Goal: Information Seeking & Learning: Learn about a topic

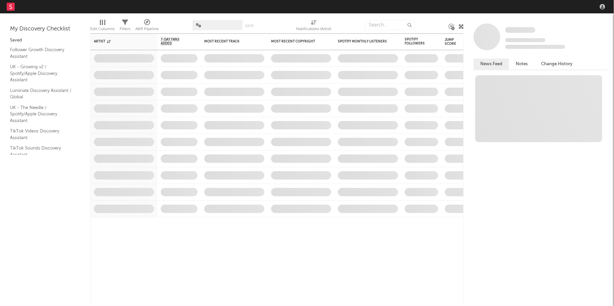
click at [522, 8] on nav "Dashboard Discovery Assistant Charts Leads" at bounding box center [307, 6] width 614 height 13
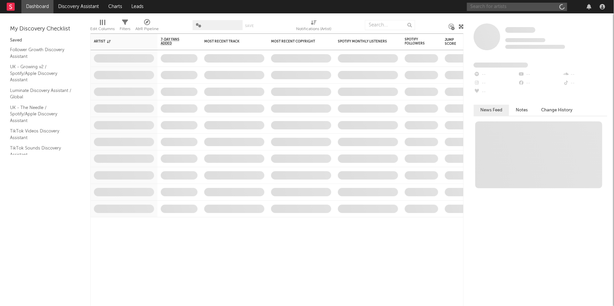
click at [533, 8] on input "text" at bounding box center [517, 7] width 100 height 8
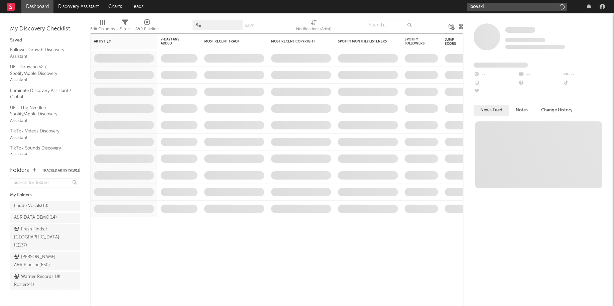
click at [518, 6] on input "bovski" at bounding box center [517, 7] width 100 height 8
click at [498, 10] on input "bovski" at bounding box center [517, 7] width 100 height 8
click at [493, 3] on input "bovski" at bounding box center [517, 7] width 100 height 8
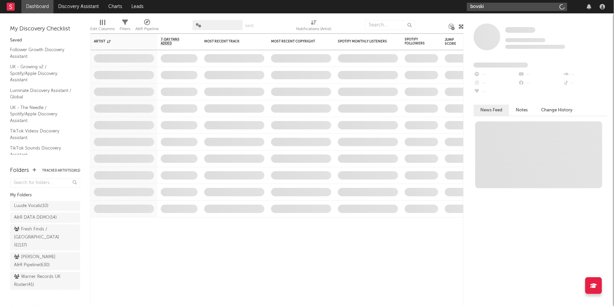
type input "bovski"
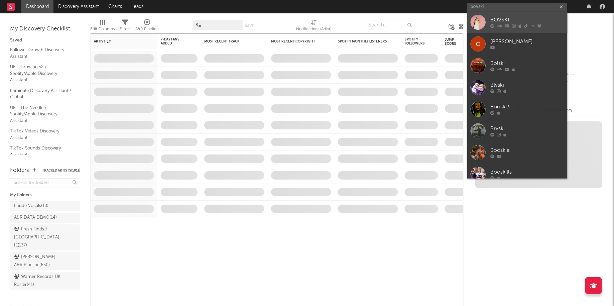
click at [507, 23] on div "BOVSKI" at bounding box center [528, 20] width 74 height 8
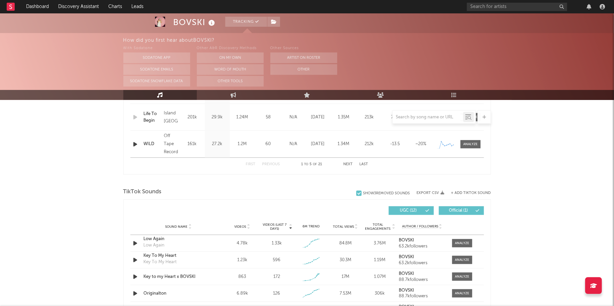
scroll to position [375, 0]
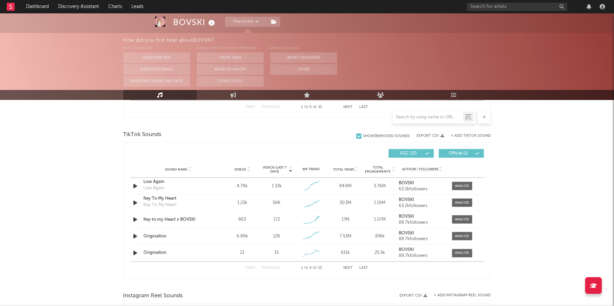
select select "6m"
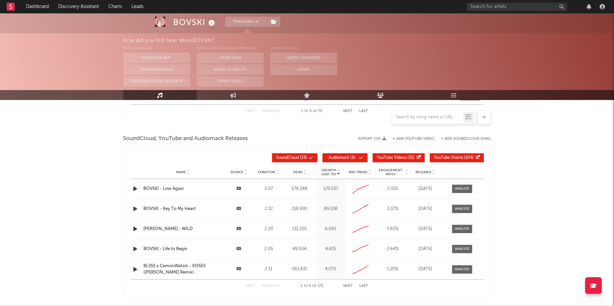
scroll to position [737, 0]
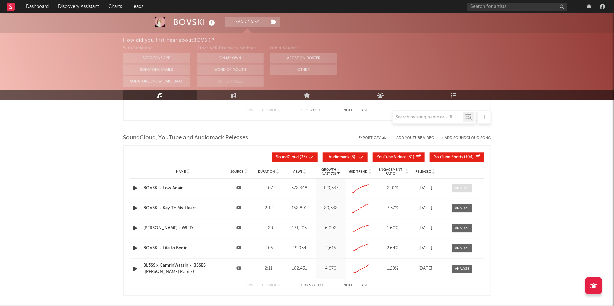
click at [466, 184] on span at bounding box center [462, 188] width 20 height 8
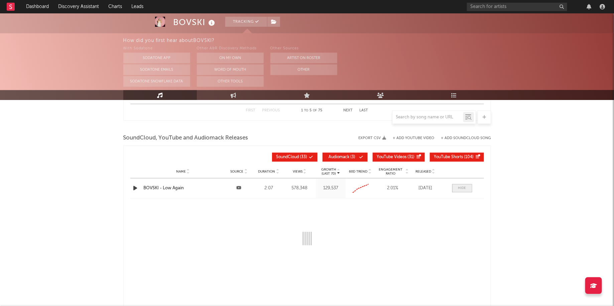
select select "All"
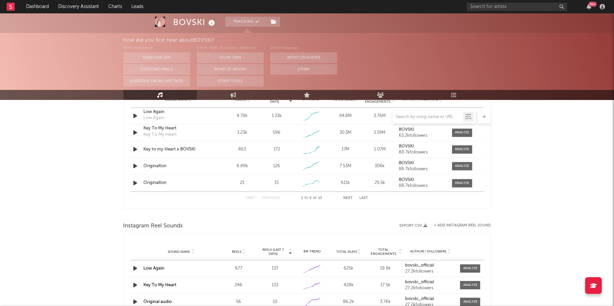
scroll to position [178, 0]
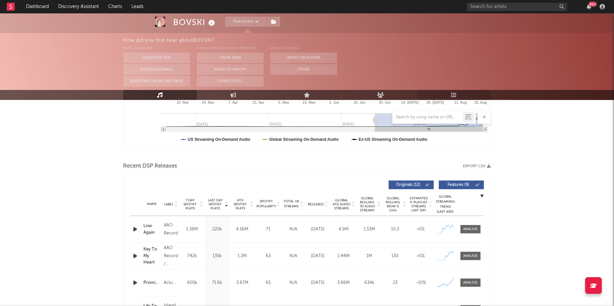
click at [455, 92] on icon at bounding box center [454, 94] width 6 height 5
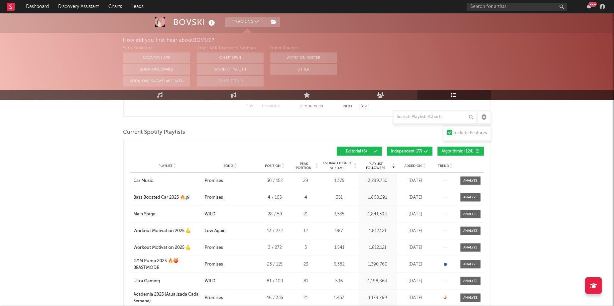
scroll to position [296, 0]
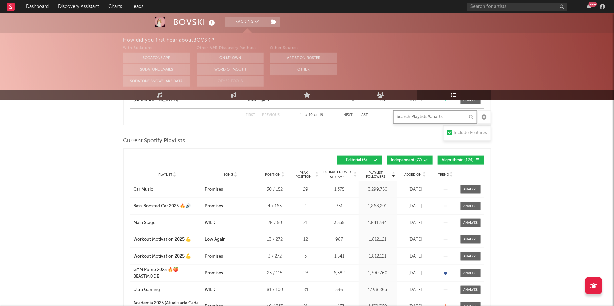
click at [444, 120] on input "text" at bounding box center [435, 116] width 84 height 13
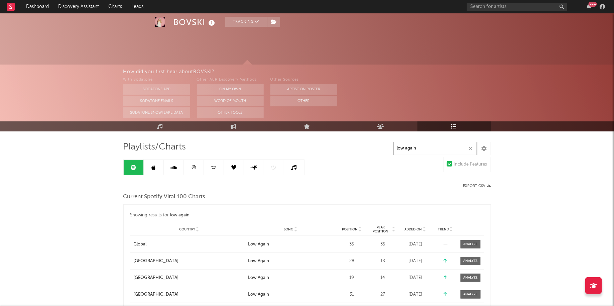
scroll to position [0, 0]
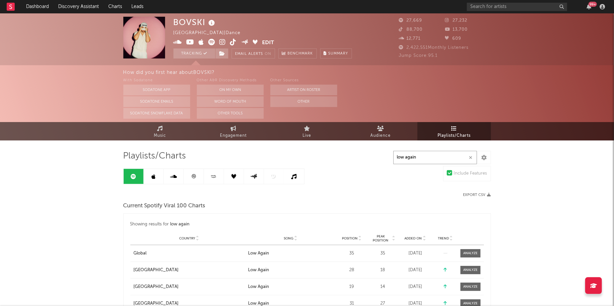
type input "low again"
click at [151, 179] on link at bounding box center [154, 176] width 20 height 15
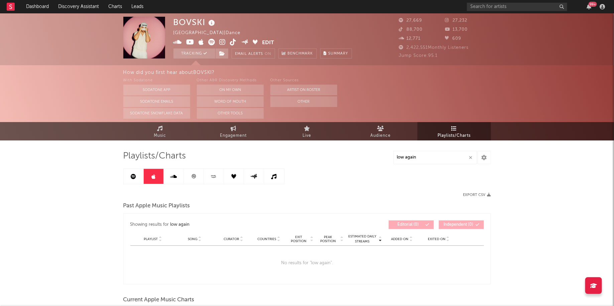
click at [173, 173] on link at bounding box center [174, 176] width 20 height 15
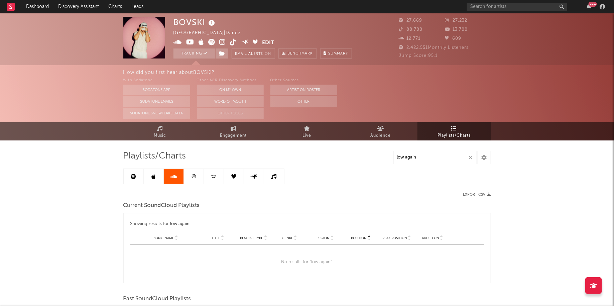
click at [188, 178] on link at bounding box center [194, 176] width 20 height 15
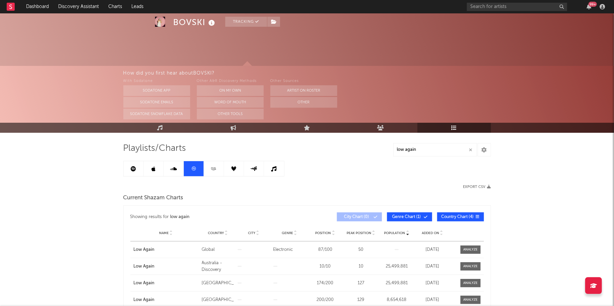
scroll to position [29, 0]
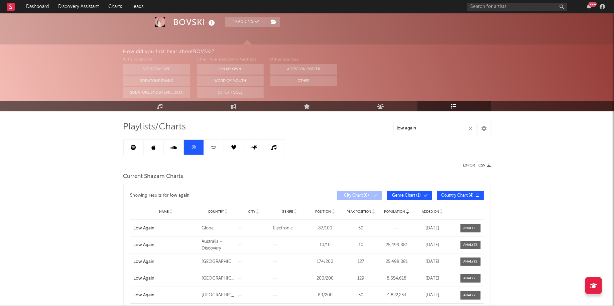
click at [208, 143] on link at bounding box center [214, 147] width 20 height 15
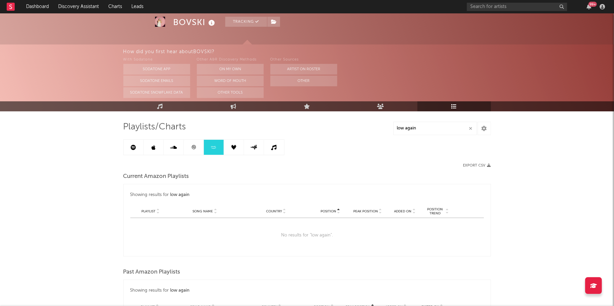
click at [135, 151] on link at bounding box center [134, 147] width 20 height 15
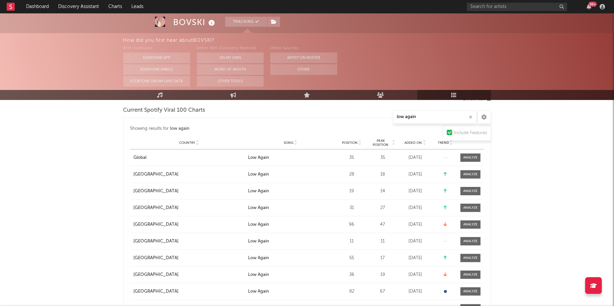
scroll to position [95, 0]
click at [471, 190] on div at bounding box center [470, 191] width 14 height 5
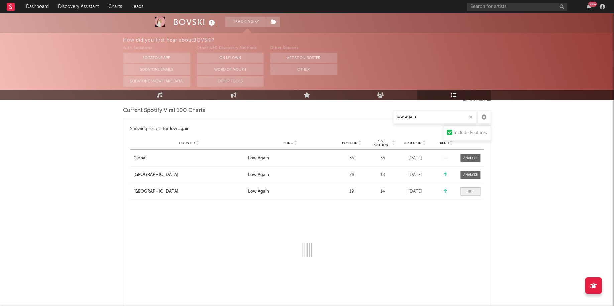
scroll to position [97, 0]
select select "1w"
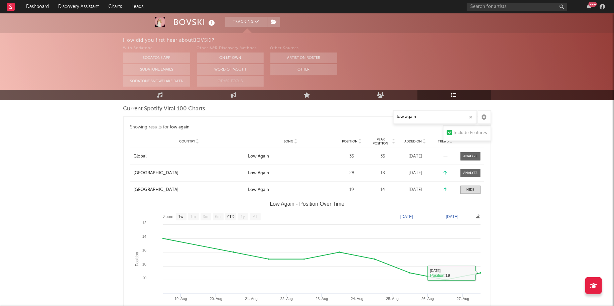
click at [477, 184] on div "Country [GEOGRAPHIC_DATA] City Song Low Again Position 19 Peak Position 14 Esti…" at bounding box center [307, 189] width 354 height 16
click at [474, 190] on div at bounding box center [470, 189] width 8 height 5
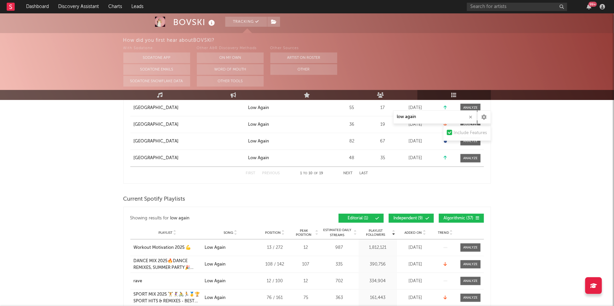
scroll to position [266, 0]
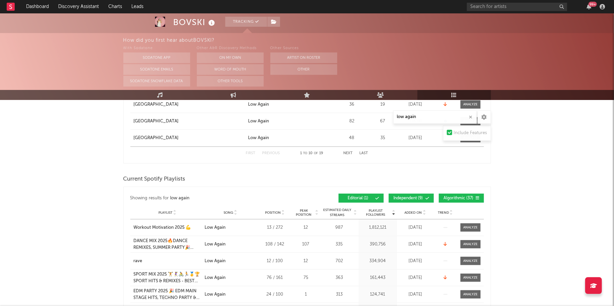
click at [376, 192] on div "Showing results for low again Playlist Followers Playlist Song Position Peak Po…" at bounding box center [307, 198] width 354 height 16
click at [422, 198] on span "Independent ( 9 )" at bounding box center [408, 198] width 31 height 4
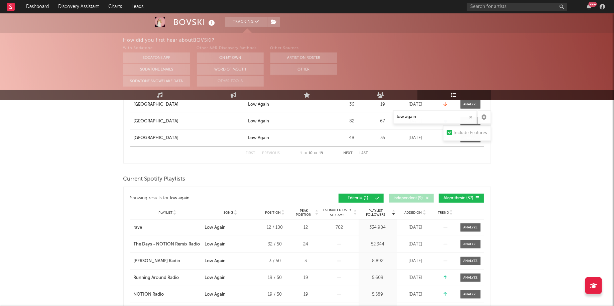
click at [370, 194] on button "Editorial ( 1 )" at bounding box center [361, 197] width 45 height 9
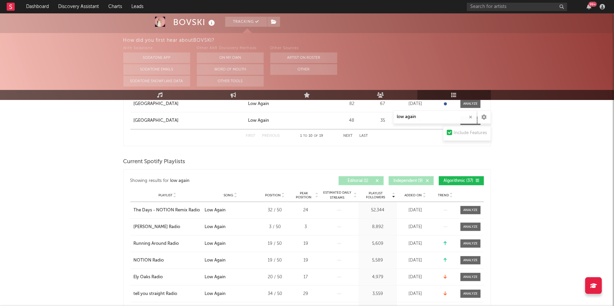
scroll to position [256, 0]
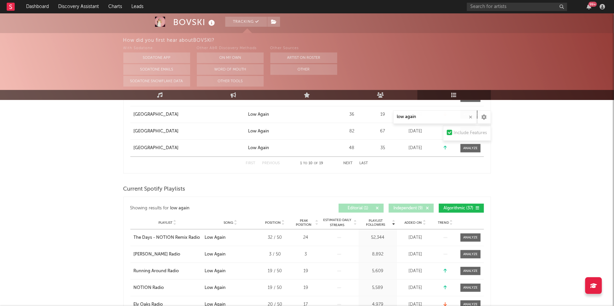
click at [368, 209] on span "Editorial ( 1 )" at bounding box center [358, 208] width 31 height 4
click at [416, 205] on button "Independent ( 9 )" at bounding box center [411, 208] width 45 height 9
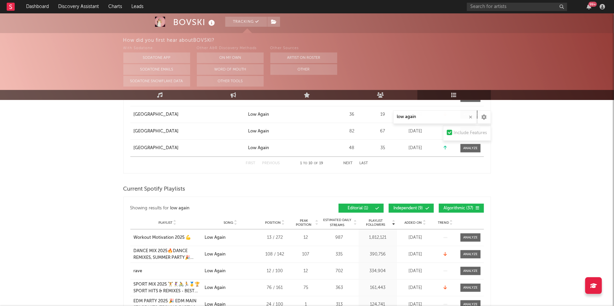
click at [465, 204] on button "Algorithmic ( 37 )" at bounding box center [461, 208] width 45 height 9
click at [413, 209] on span "Independent ( 9 )" at bounding box center [408, 208] width 31 height 4
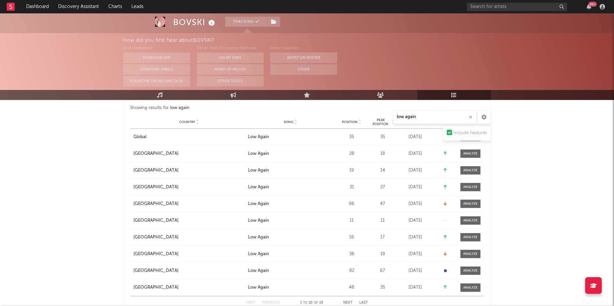
scroll to position [0, 0]
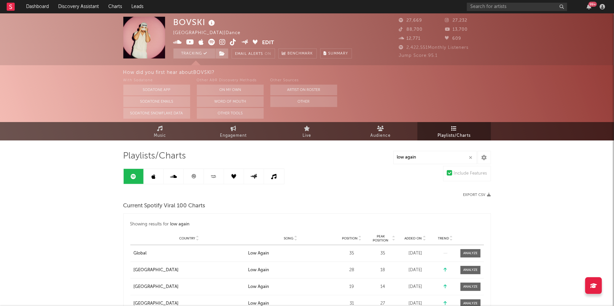
click at [159, 172] on link at bounding box center [154, 176] width 20 height 15
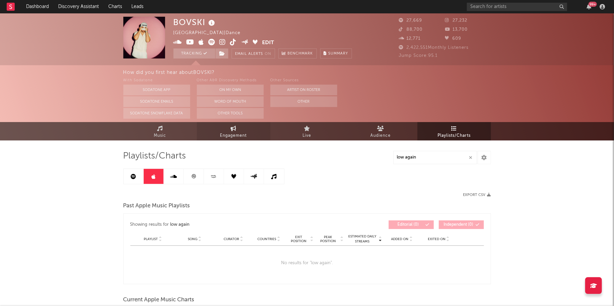
click at [231, 136] on span "Engagement" at bounding box center [233, 136] width 27 height 8
select select "1w"
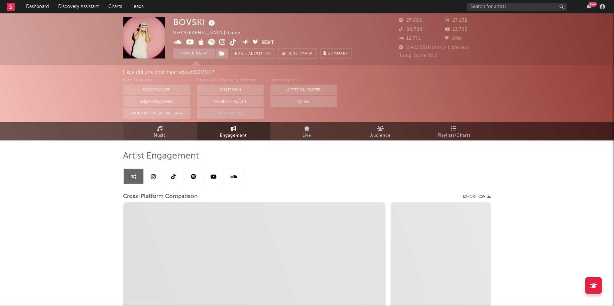
click at [163, 135] on span "Music" at bounding box center [160, 136] width 12 height 8
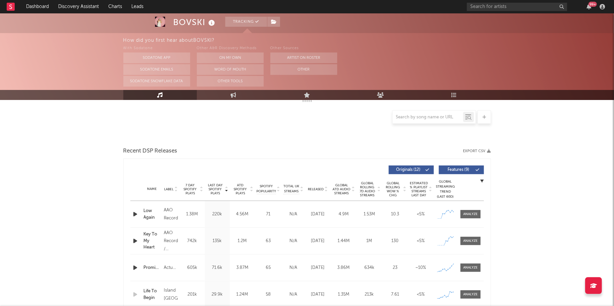
select select "6m"
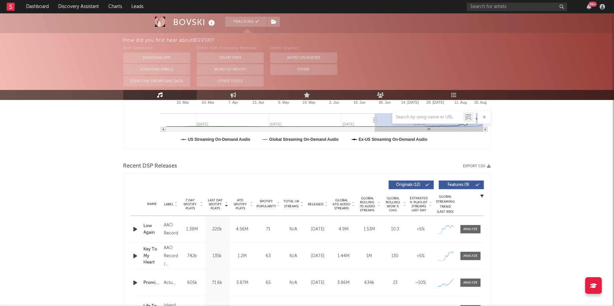
scroll to position [180, 0]
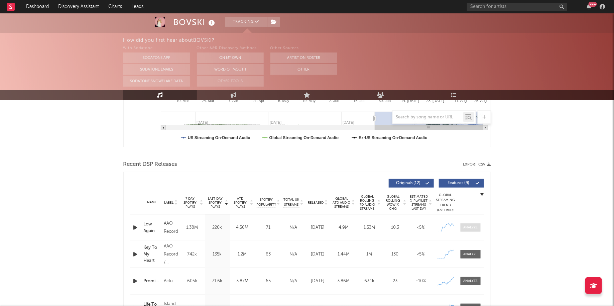
click at [472, 225] on div at bounding box center [470, 227] width 14 height 5
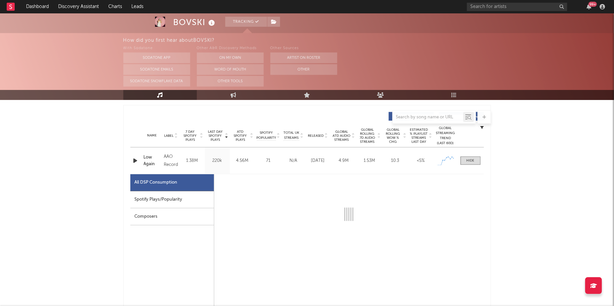
select select "1w"
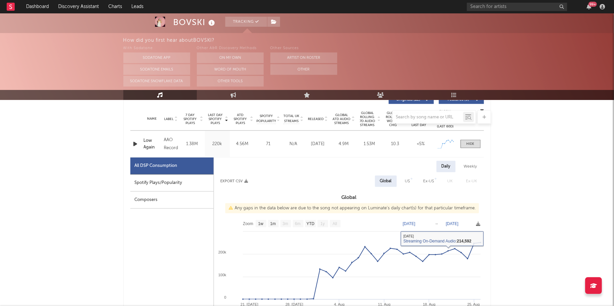
scroll to position [258, 0]
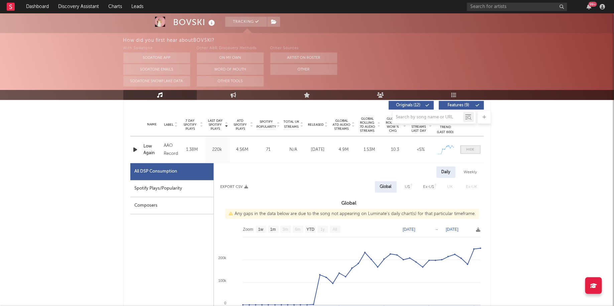
click at [474, 149] on div at bounding box center [470, 149] width 8 height 5
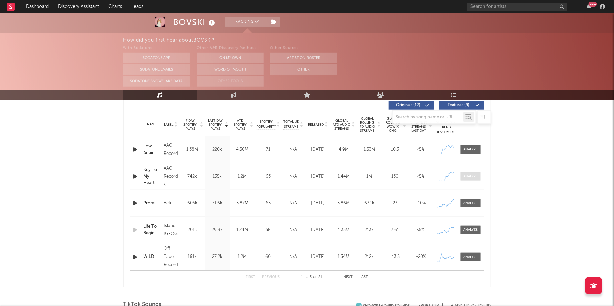
click at [470, 174] on div at bounding box center [470, 176] width 14 height 5
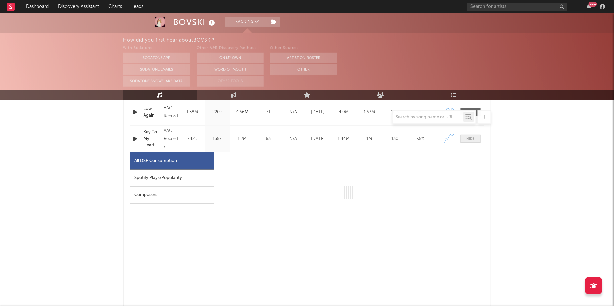
scroll to position [305, 0]
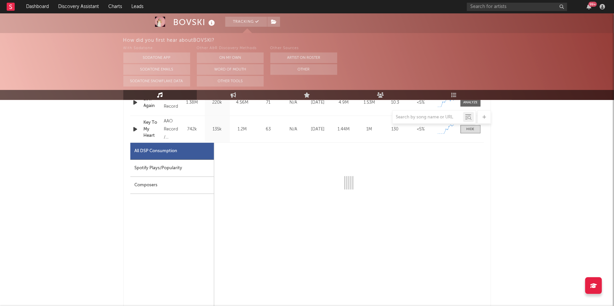
select select "1w"
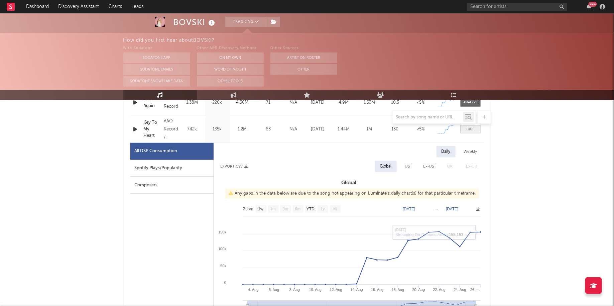
click at [469, 129] on div at bounding box center [470, 129] width 8 height 5
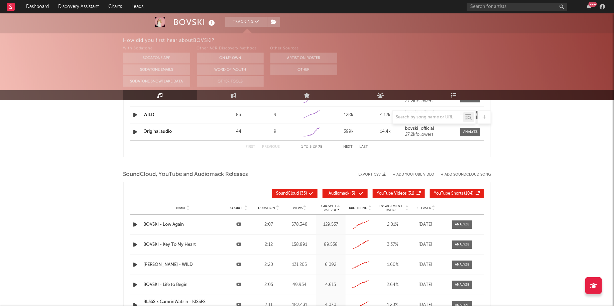
scroll to position [724, 0]
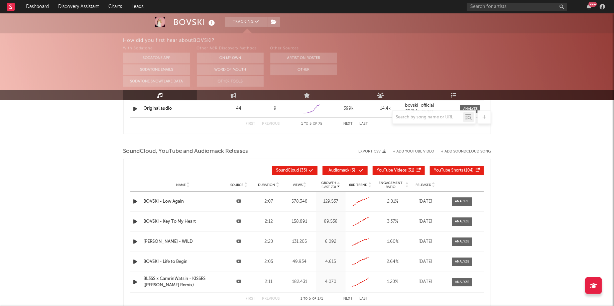
click at [461, 205] on div "Name [PERSON_NAME] - Low Again Source Duration 2:07 Views 578,348 Growth (Last …" at bounding box center [307, 201] width 354 height 20
click at [463, 199] on div at bounding box center [462, 201] width 14 height 5
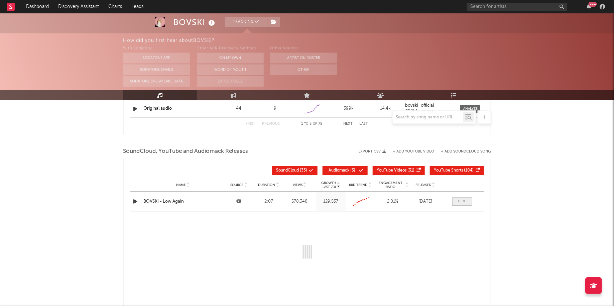
select select "All"
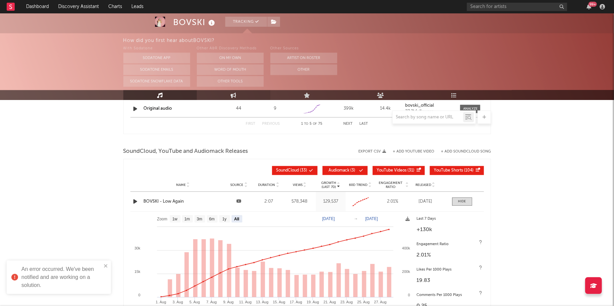
click at [235, 96] on icon at bounding box center [234, 94] width 6 height 5
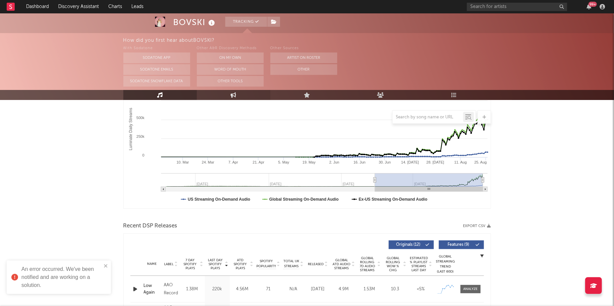
select select "1m"
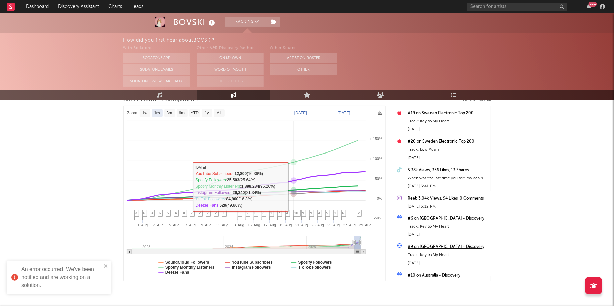
scroll to position [95, 0]
